Goal: Task Accomplishment & Management: Manage account settings

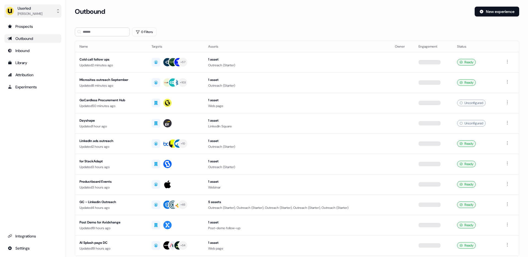
click at [32, 9] on div "Userled" at bounding box center [30, 9] width 25 height 6
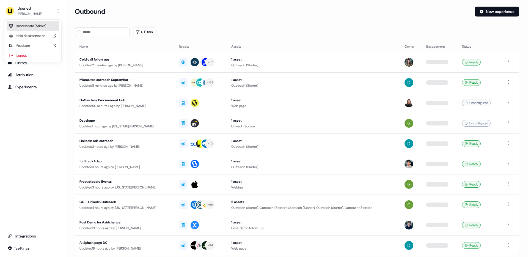
click at [38, 25] on div "Impersonate (Admin)" at bounding box center [33, 26] width 52 height 10
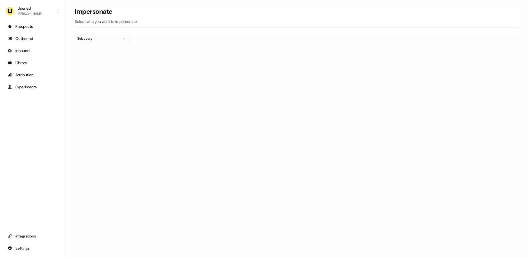
click at [90, 38] on div "Select org" at bounding box center [97, 39] width 41 height 6
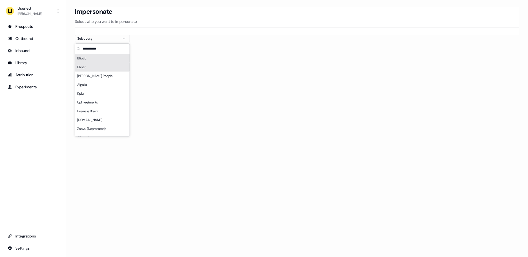
click at [93, 67] on div "Elliptic" at bounding box center [102, 67] width 54 height 9
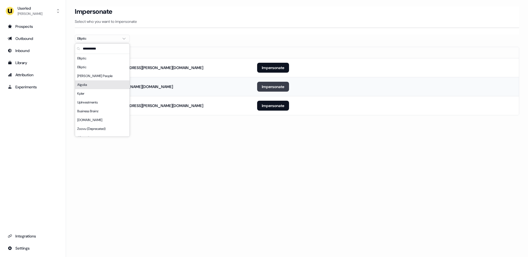
click at [260, 88] on button "Impersonate" at bounding box center [273, 87] width 32 height 10
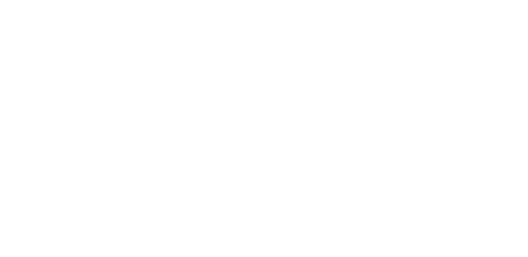
click at [263, 0] on html at bounding box center [264, 0] width 528 height 0
